Goal: Check status: Check status

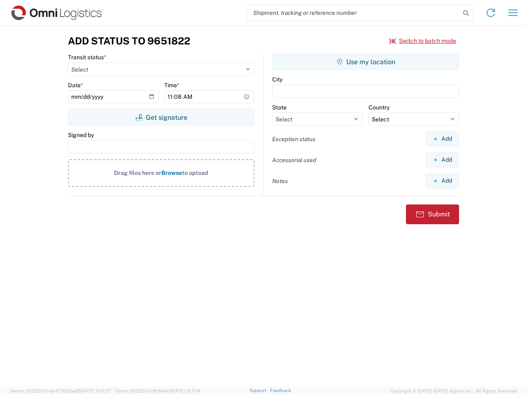
click at [353, 13] on input "search" at bounding box center [353, 13] width 213 height 16
click at [466, 13] on icon at bounding box center [466, 13] width 12 height 12
click at [490, 13] on icon at bounding box center [490, 12] width 13 height 13
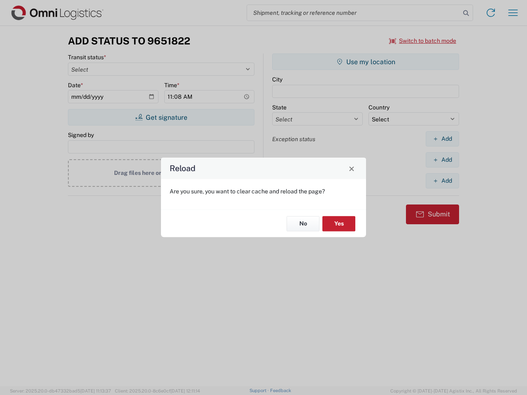
click at [513, 13] on div "Reload Are you sure, you want to clear cache and reload the page? No Yes" at bounding box center [263, 197] width 527 height 395
click at [423, 41] on div "Reload Are you sure, you want to clear cache and reload the page? No Yes" at bounding box center [263, 197] width 527 height 395
click at [161, 117] on div "Reload Are you sure, you want to clear cache and reload the page? No Yes" at bounding box center [263, 197] width 527 height 395
click at [365, 62] on div "Reload Are you sure, you want to clear cache and reload the page? No Yes" at bounding box center [263, 197] width 527 height 395
click at [442, 139] on div "Reload Are you sure, you want to clear cache and reload the page? No Yes" at bounding box center [263, 197] width 527 height 395
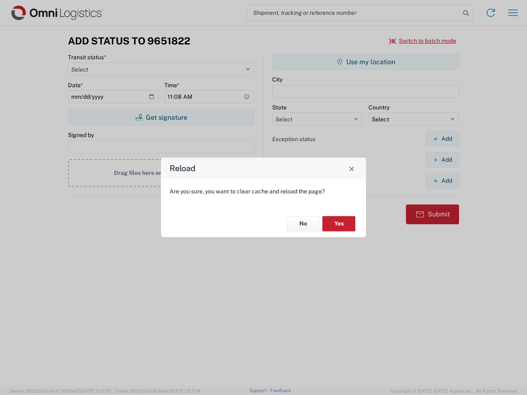
click at [442, 160] on div "Reload Are you sure, you want to clear cache and reload the page? No Yes" at bounding box center [263, 197] width 527 height 395
click at [442, 181] on div "Reload Are you sure, you want to clear cache and reload the page? No Yes" at bounding box center [263, 197] width 527 height 395
